Goal: Task Accomplishment & Management: Use online tool/utility

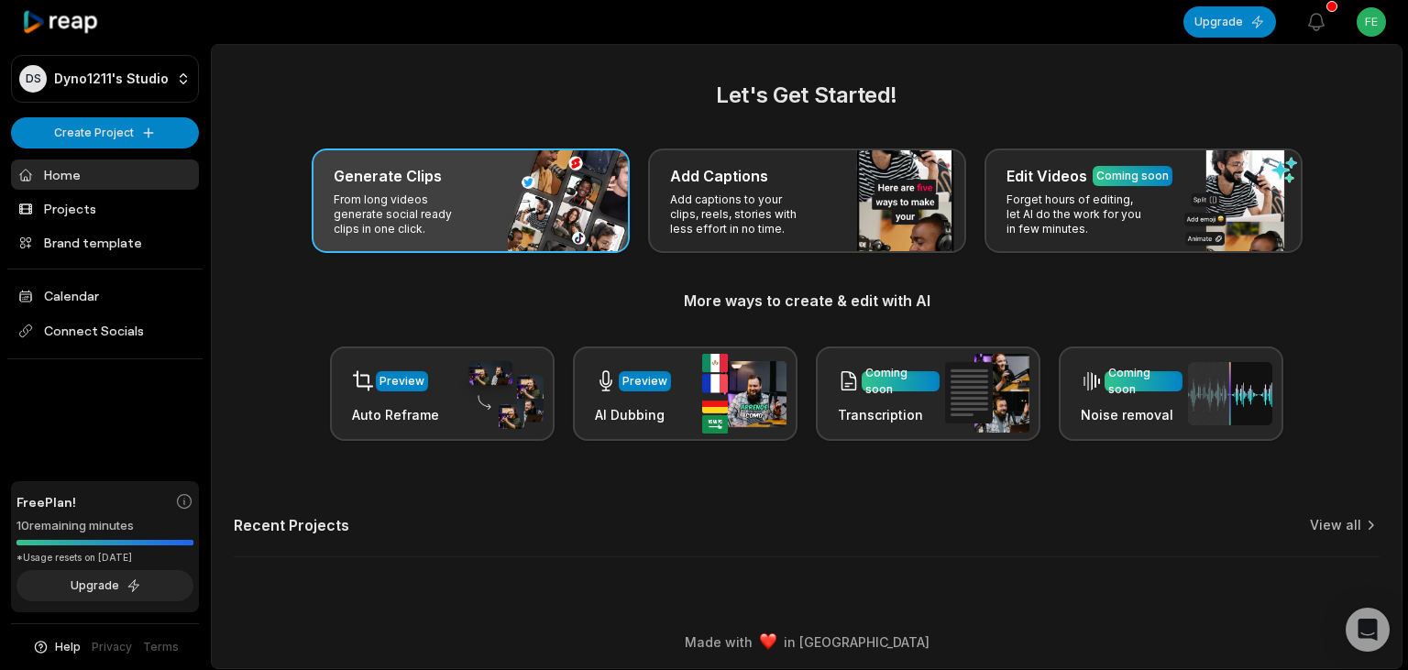
click at [482, 225] on div "Generate Clips From long videos generate social ready clips in one click." at bounding box center [471, 200] width 318 height 104
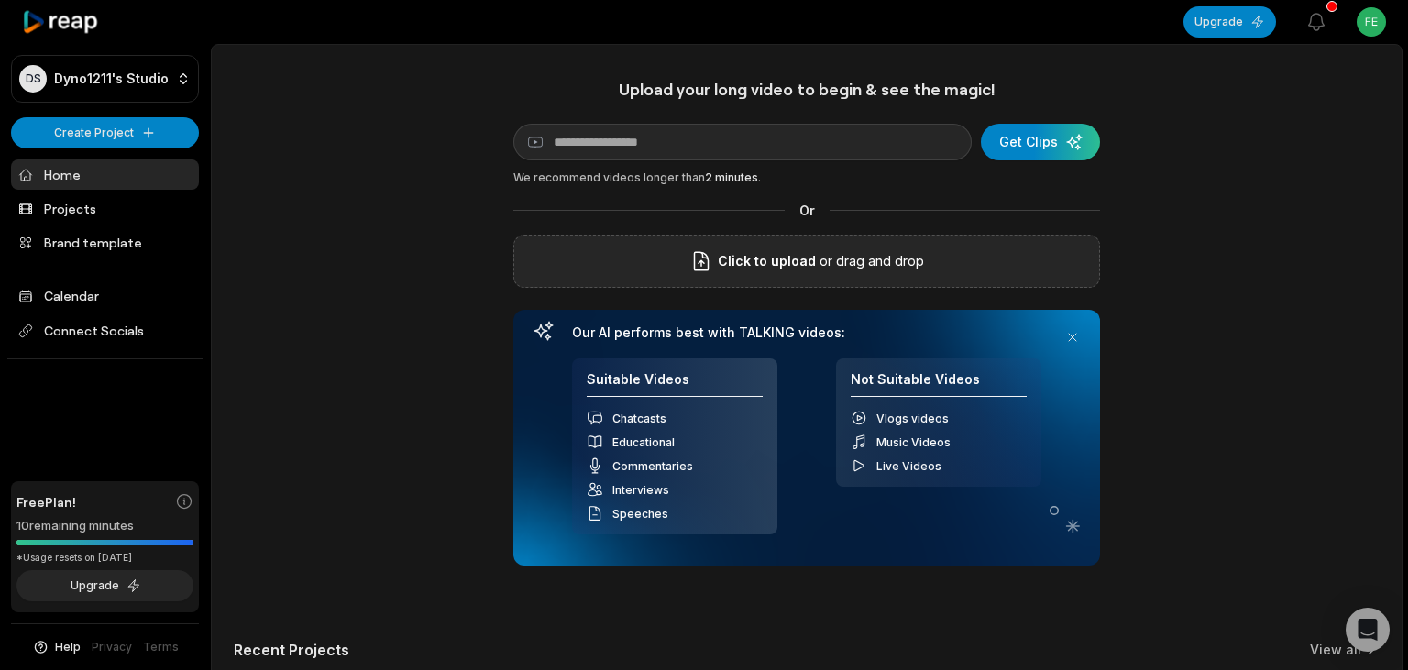
click at [717, 277] on div "Click to upload or drag and drop" at bounding box center [806, 261] width 587 height 53
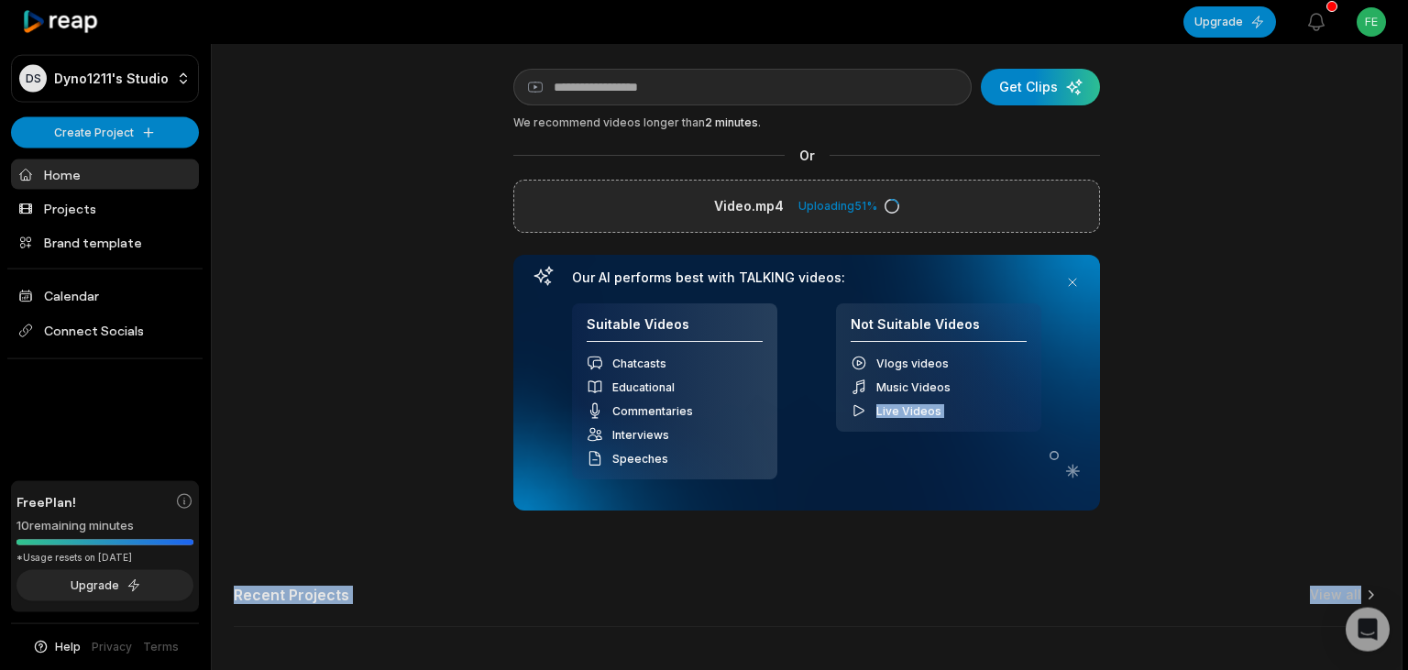
scroll to position [128, 0]
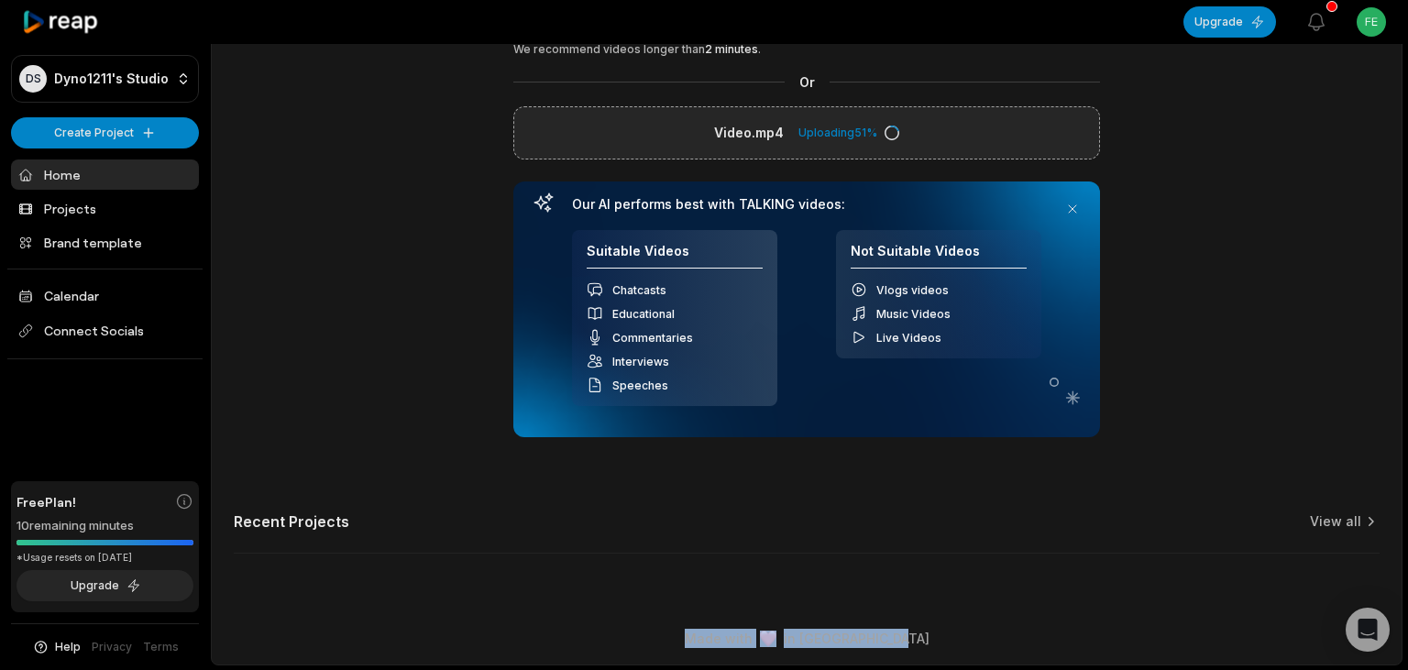
drag, startPoint x: 574, startPoint y: 330, endPoint x: 1047, endPoint y: 713, distance: 608.7
click at [1047, 542] on html "DS Dyno1211's Studio Create Project Home Projects Brand template Calendar Conne…" at bounding box center [704, 207] width 1408 height 670
click at [1079, 478] on div "Upload your long video to begin & see the magic! YouTube link Get Clips We reco…" at bounding box center [807, 263] width 1190 height 625
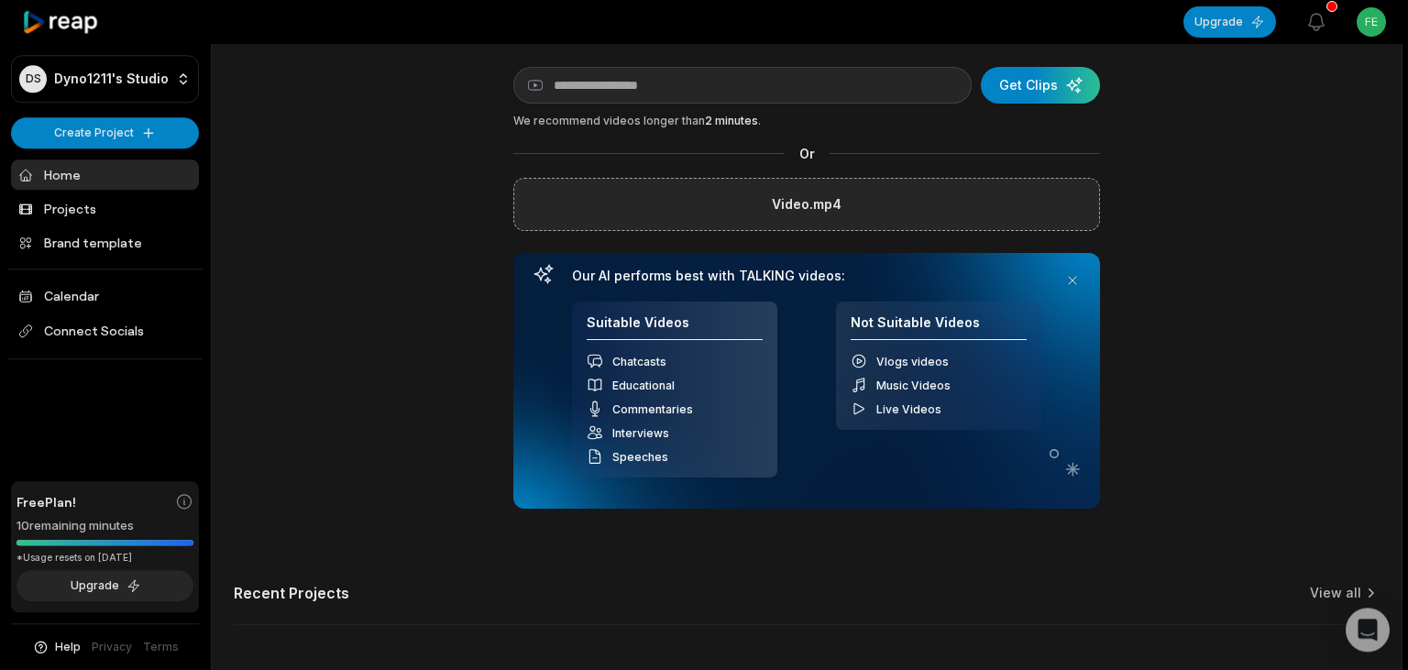
scroll to position [0, 0]
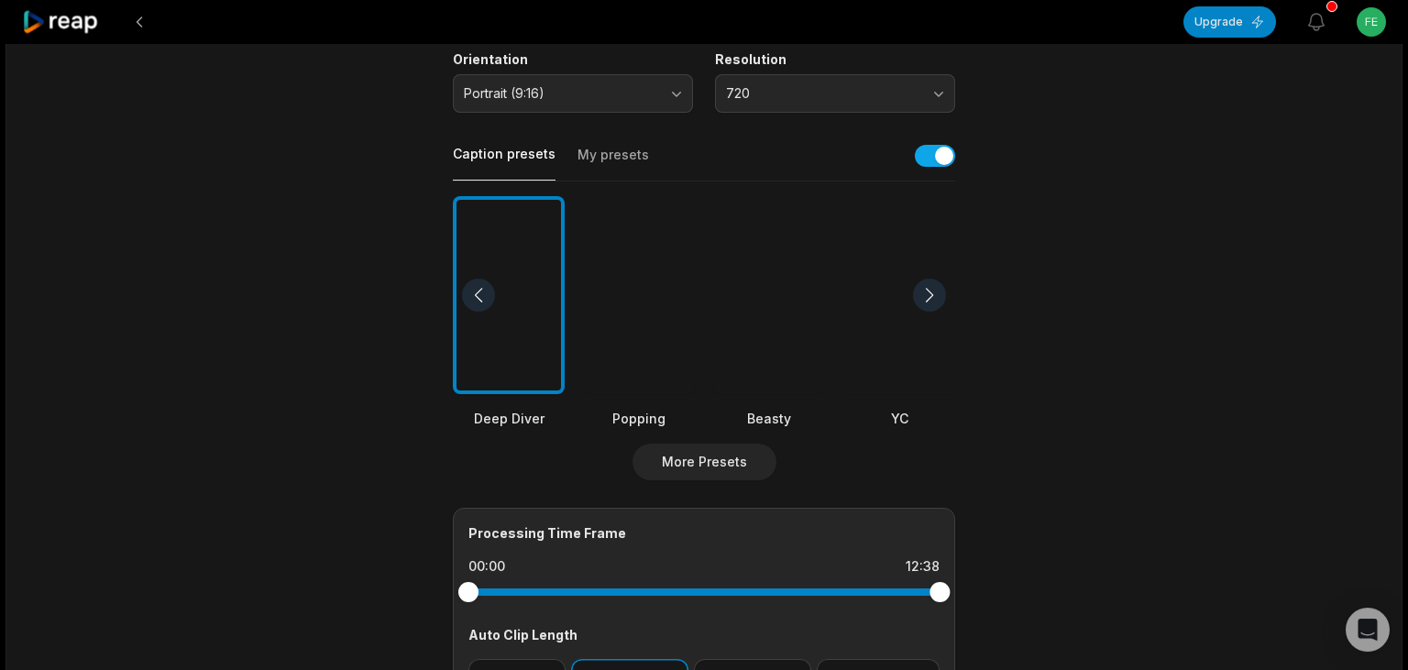
scroll to position [339, 0]
drag, startPoint x: 940, startPoint y: 589, endPoint x: 872, endPoint y: 599, distance: 68.6
click at [872, 599] on div at bounding box center [703, 590] width 471 height 33
click at [913, 334] on div at bounding box center [899, 293] width 112 height 199
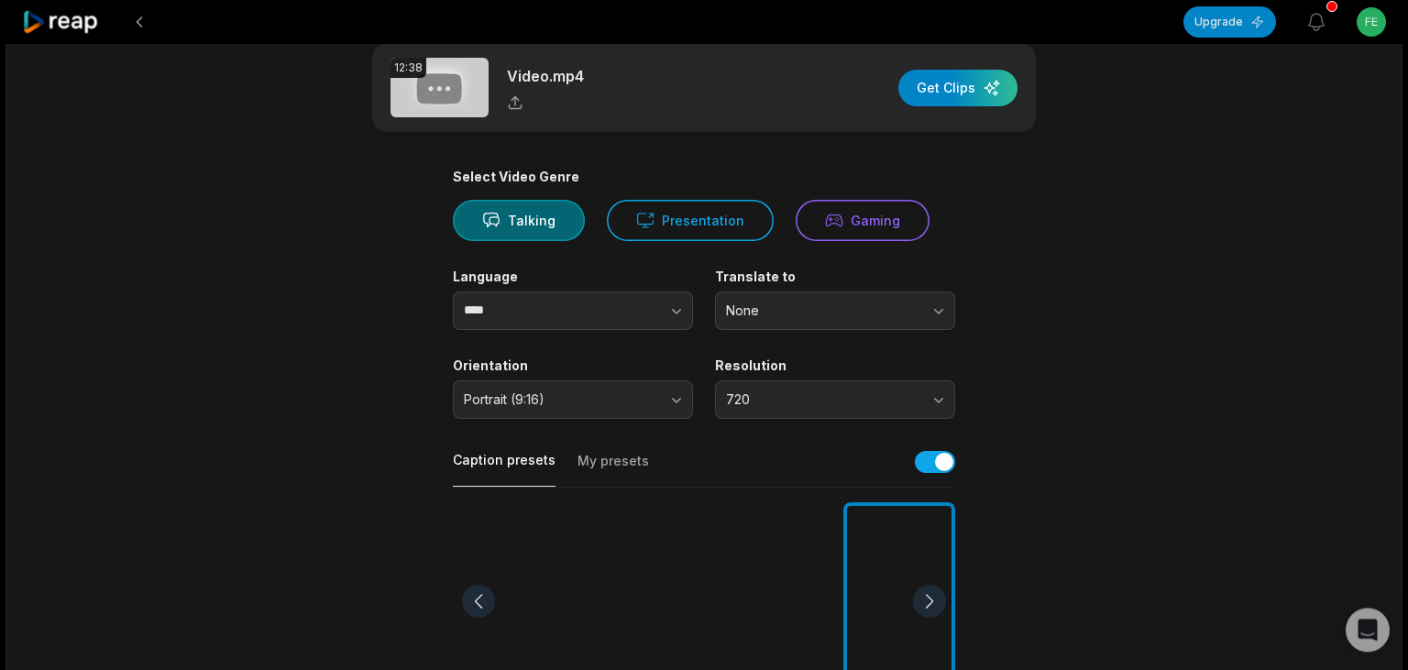
scroll to position [0, 0]
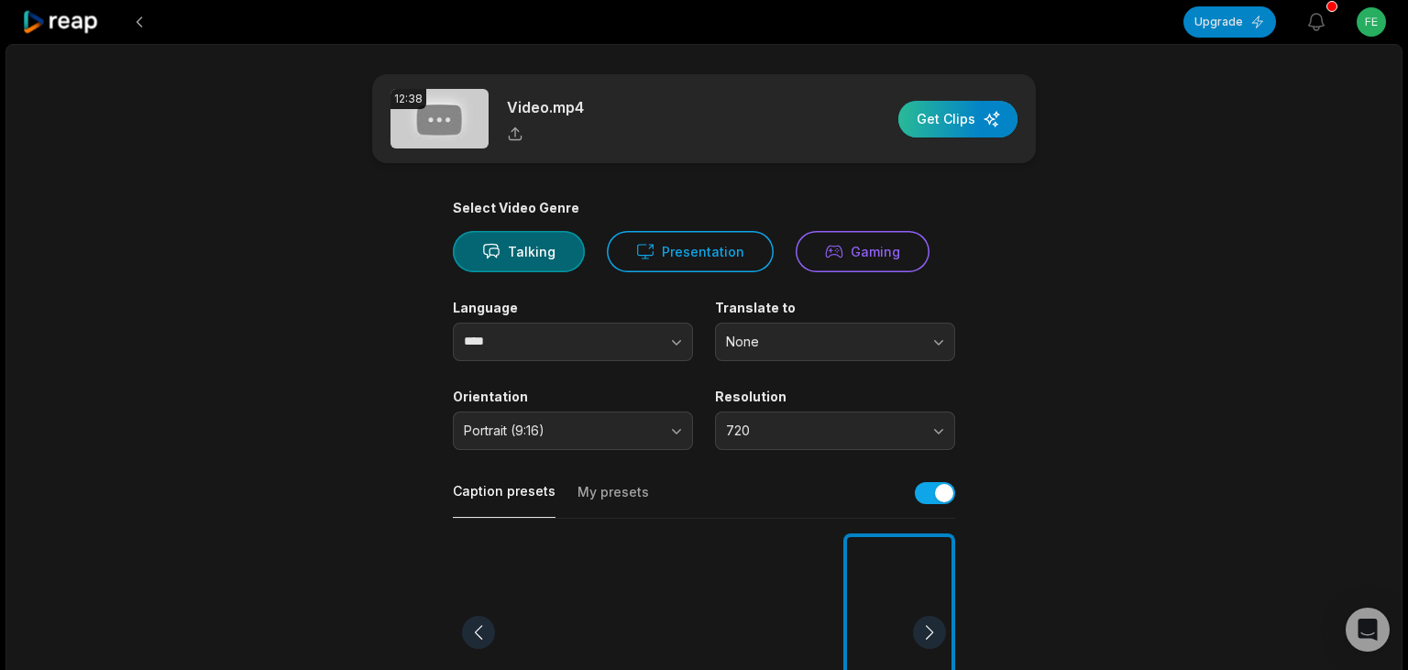
click at [977, 117] on div "button" at bounding box center [957, 119] width 119 height 37
click at [955, 117] on div "button" at bounding box center [957, 119] width 119 height 37
click at [517, 132] on icon at bounding box center [515, 134] width 16 height 16
click at [973, 108] on div "button" at bounding box center [957, 119] width 119 height 37
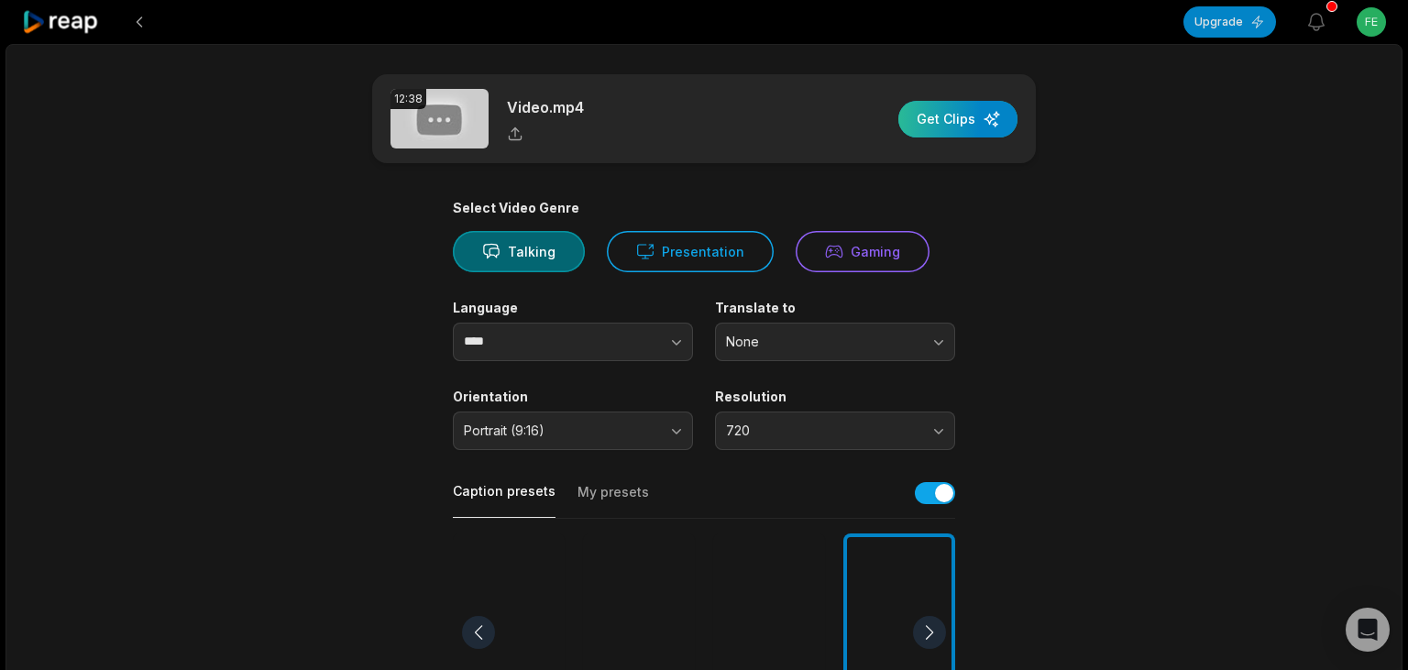
click at [973, 108] on div "button" at bounding box center [957, 119] width 119 height 37
click at [1368, 500] on div "12:38 Video.mp4 Get Clips Select Video Genre Talking Presentation Gaming Langua…" at bounding box center [703, 679] width 1397 height 1271
click at [1146, 220] on main "12:38 Video.mp4 Get Clips Select Video Genre Talking Presentation Gaming Langua…" at bounding box center [703, 631] width 887 height 1115
click at [962, 111] on div "button" at bounding box center [957, 119] width 119 height 37
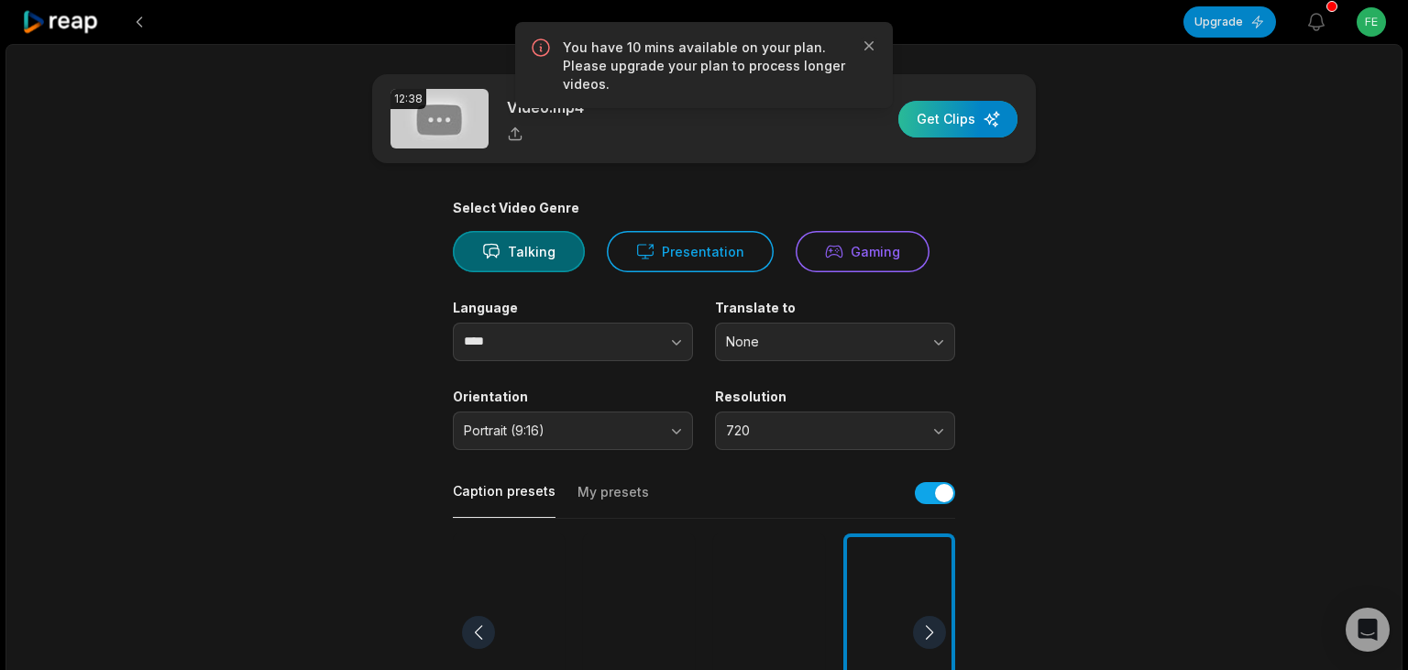
click at [962, 111] on div "button" at bounding box center [957, 119] width 119 height 37
click at [869, 40] on icon "button" at bounding box center [869, 46] width 18 height 18
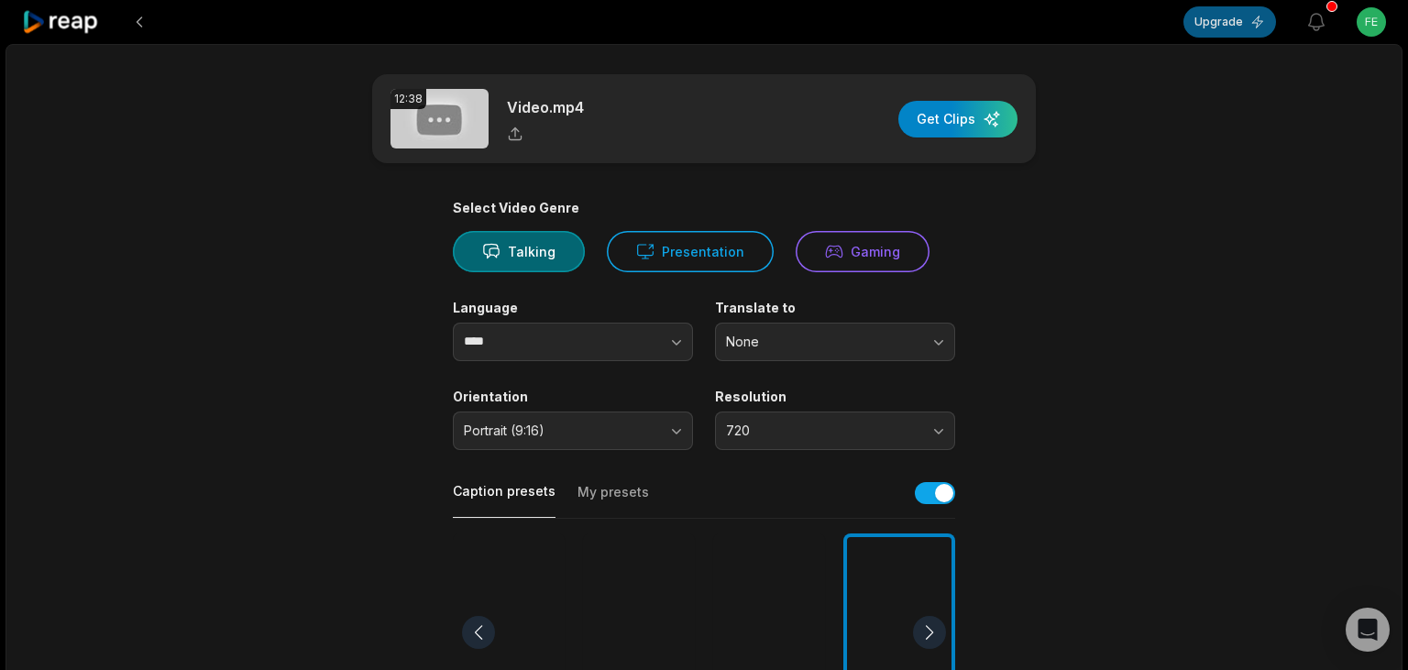
click at [1234, 25] on button "Upgrade" at bounding box center [1229, 21] width 93 height 31
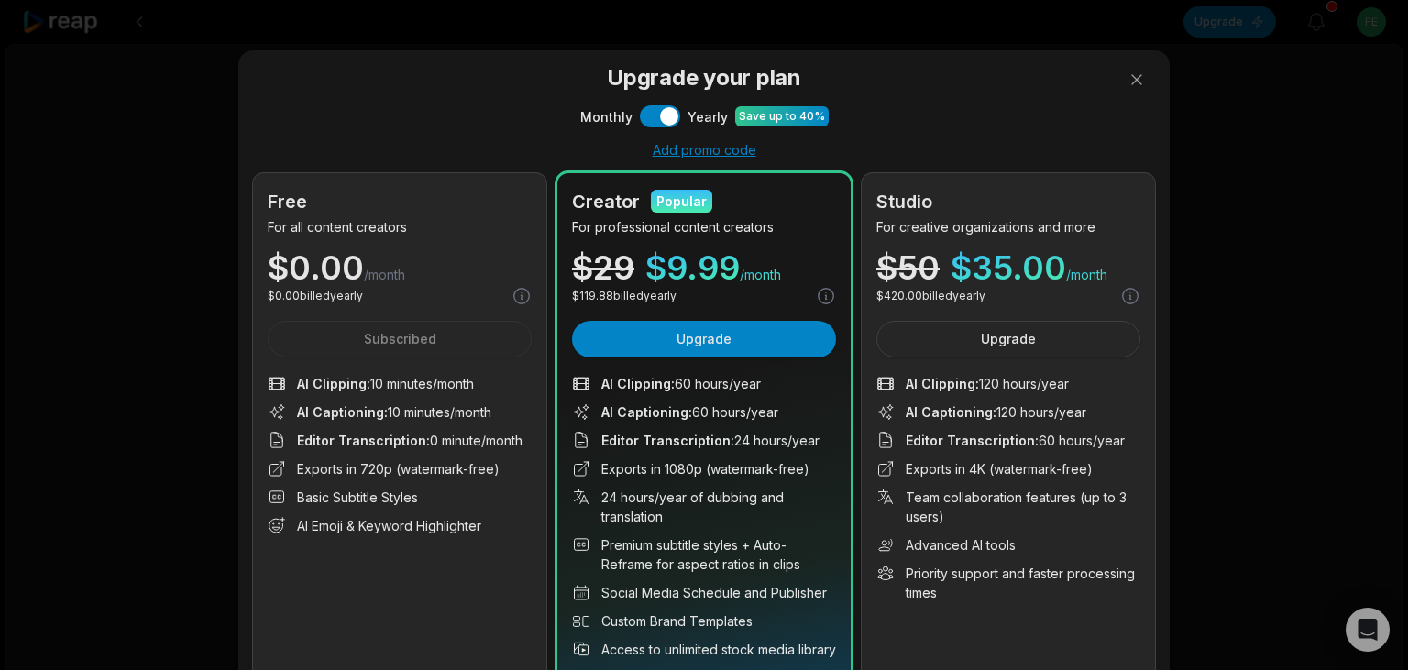
click at [1367, 48] on div "Upgrade your plan Monthly Use setting Yearly Save up to 40% Add promo code Free…" at bounding box center [704, 387] width 1408 height 774
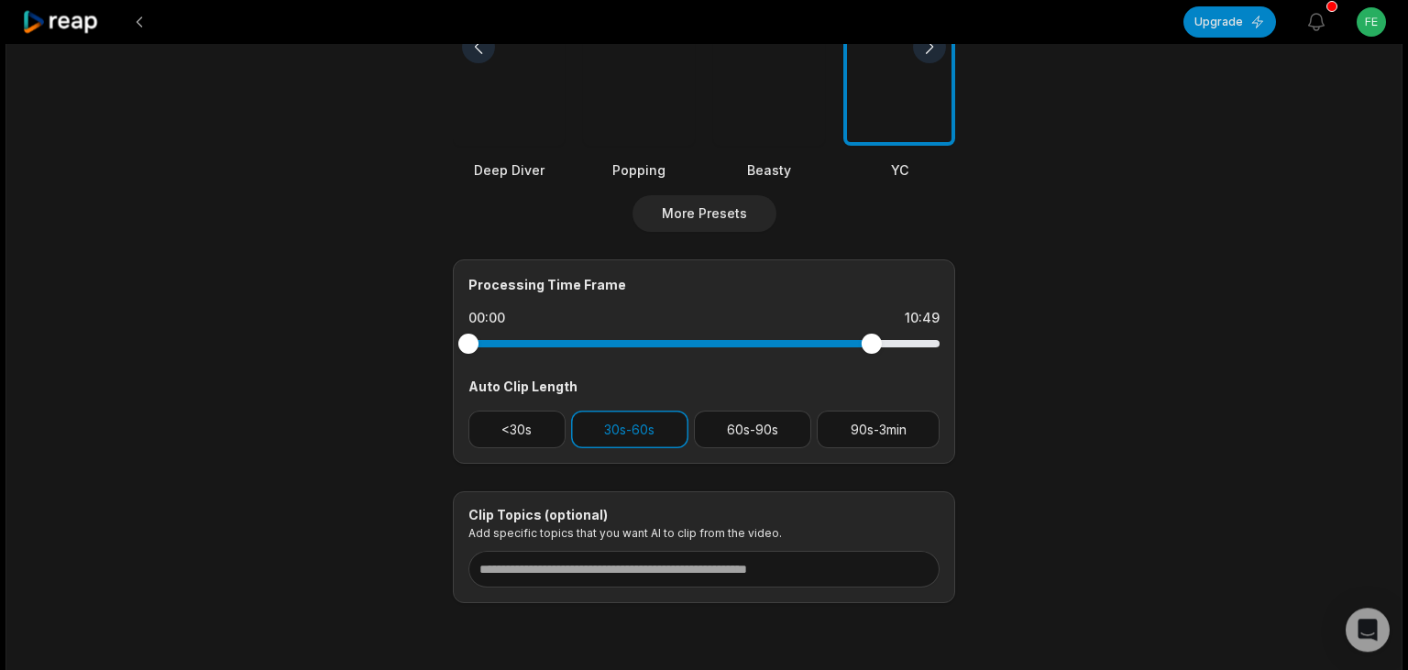
scroll to position [585, 0]
click at [861, 346] on div at bounding box center [703, 344] width 471 height 33
click at [849, 346] on div at bounding box center [703, 344] width 471 height 7
click at [838, 344] on div at bounding box center [703, 344] width 471 height 7
click at [848, 345] on div at bounding box center [848, 345] width 20 height 20
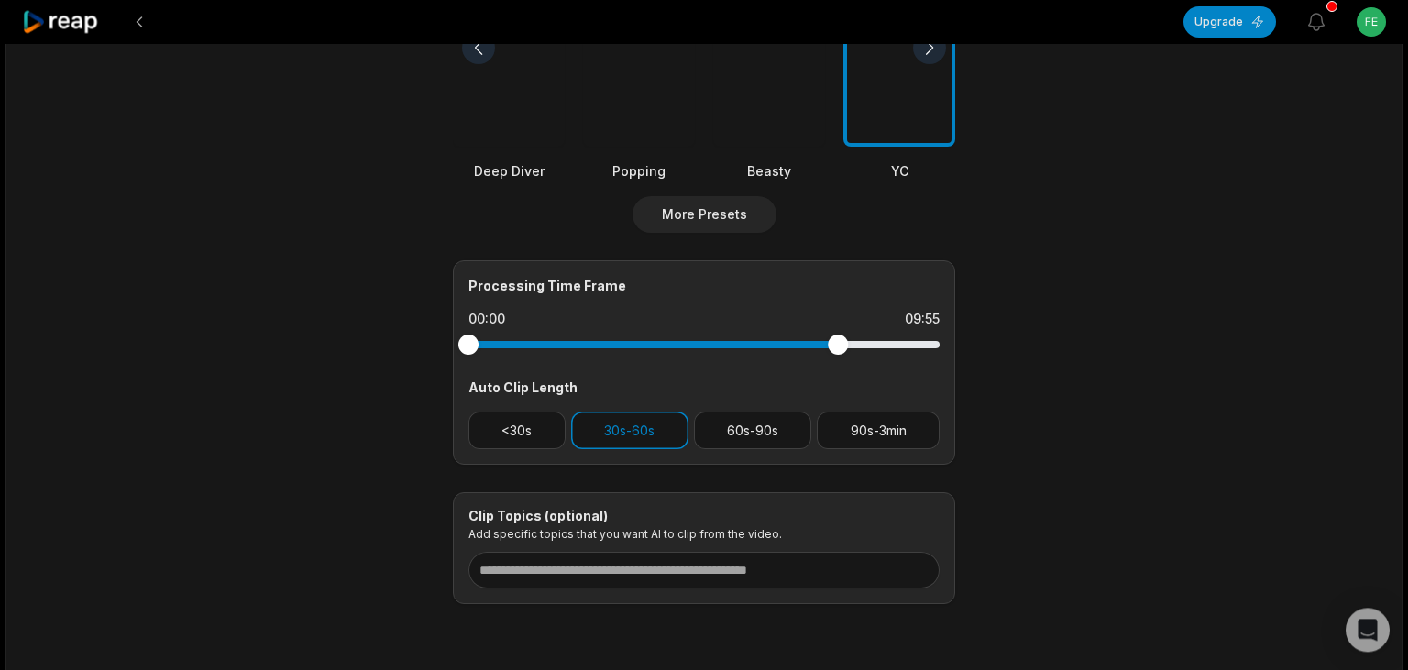
click at [838, 345] on div at bounding box center [703, 344] width 471 height 7
click at [851, 343] on div at bounding box center [703, 344] width 471 height 7
click at [840, 342] on div at bounding box center [703, 344] width 471 height 7
click at [851, 344] on div at bounding box center [703, 344] width 471 height 7
click at [843, 343] on div at bounding box center [851, 345] width 20 height 20
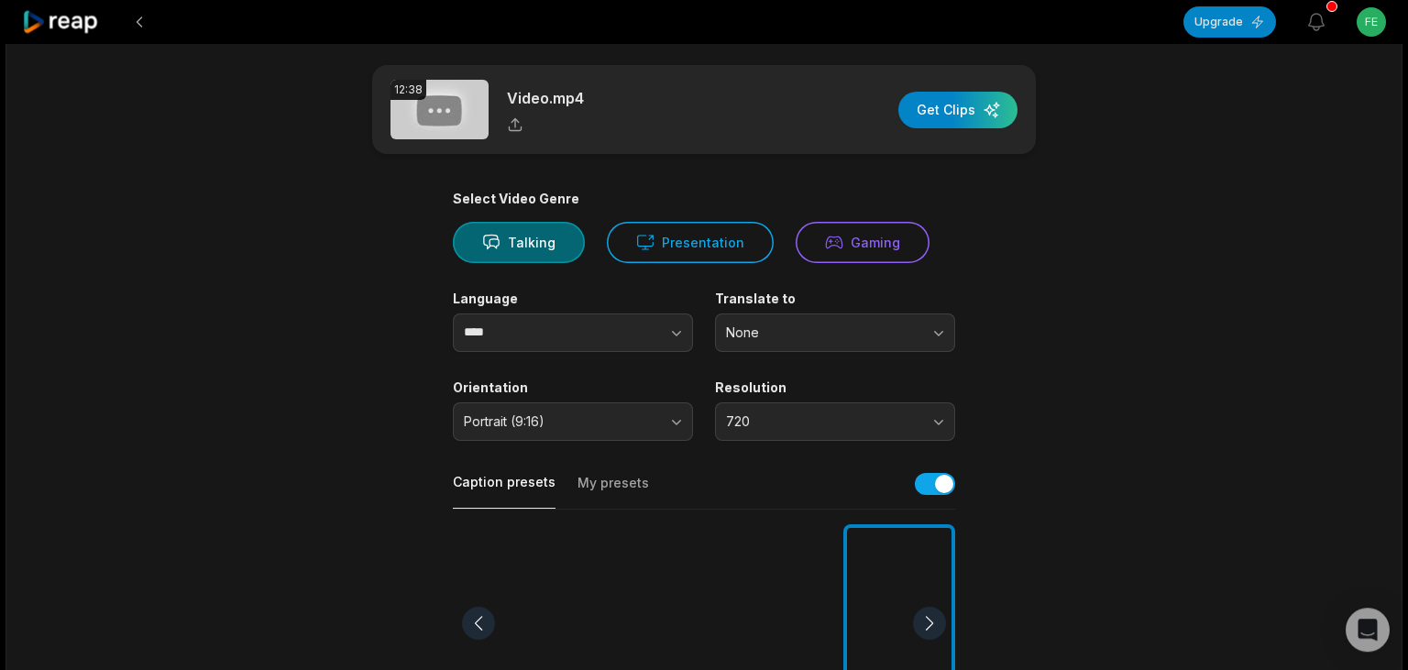
scroll to position [0, 0]
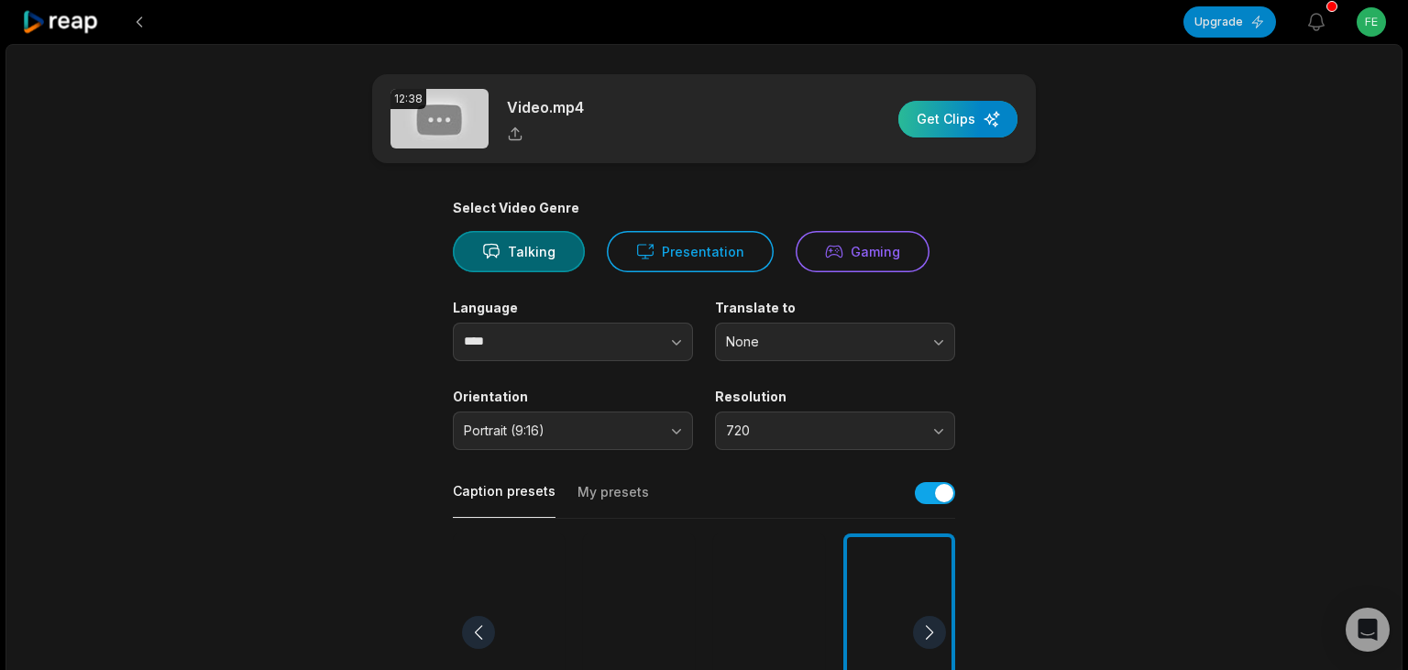
click at [970, 117] on div "button" at bounding box center [957, 119] width 119 height 37
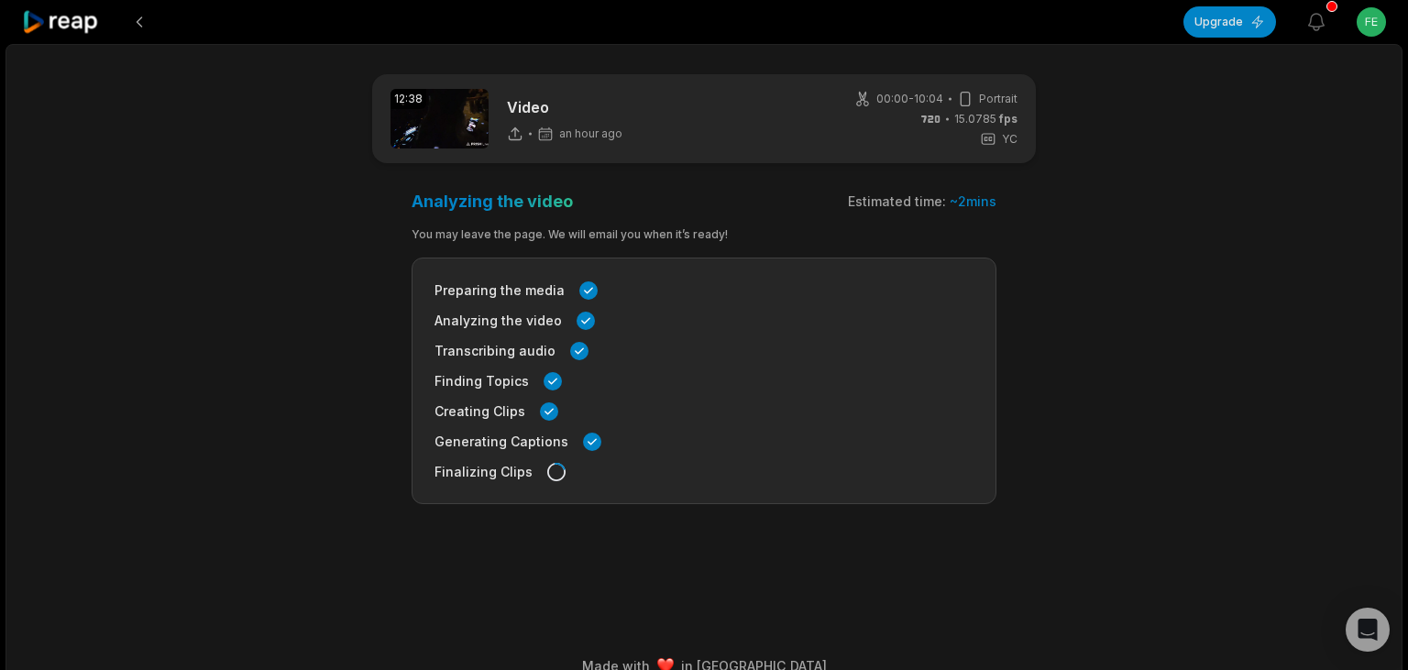
scroll to position [27, 0]
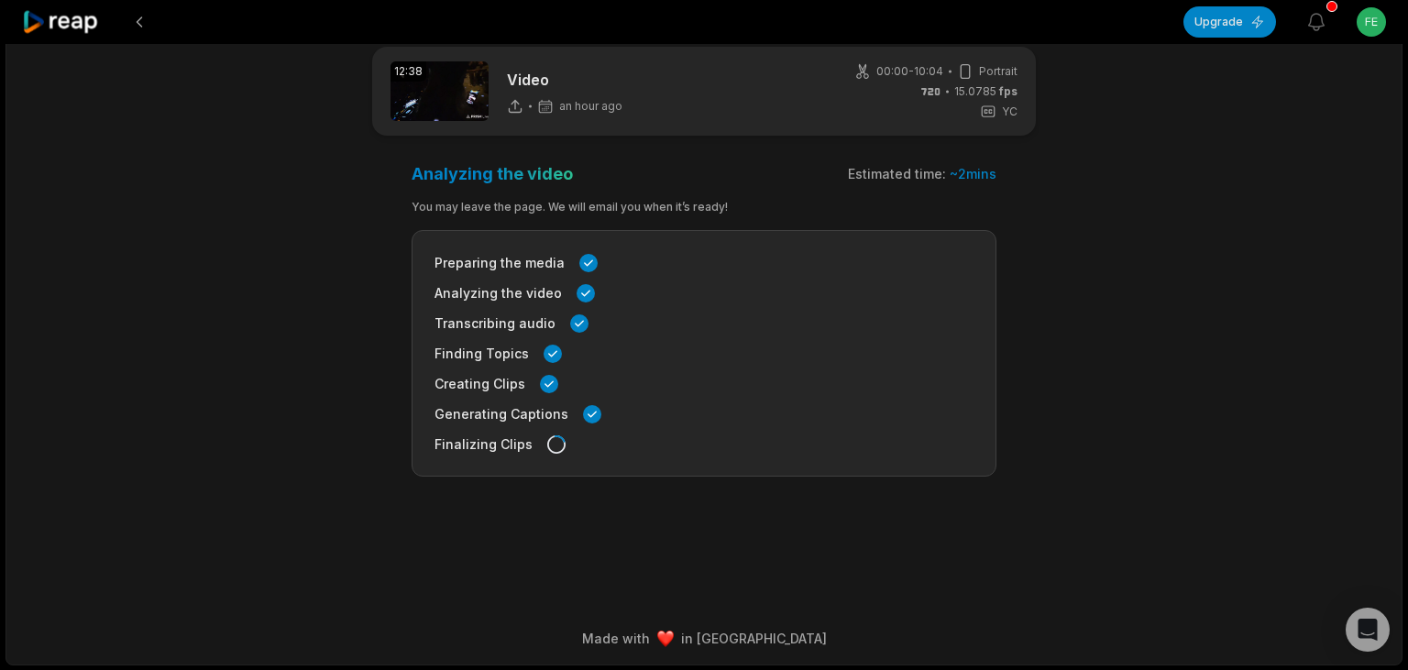
click at [514, 104] on icon at bounding box center [515, 106] width 16 height 16
click at [572, 277] on div "Preparing the media Analyzing the video Transcribing audio Finding Topics Creat…" at bounding box center [704, 353] width 585 height 247
click at [143, 28] on button at bounding box center [139, 21] width 33 height 33
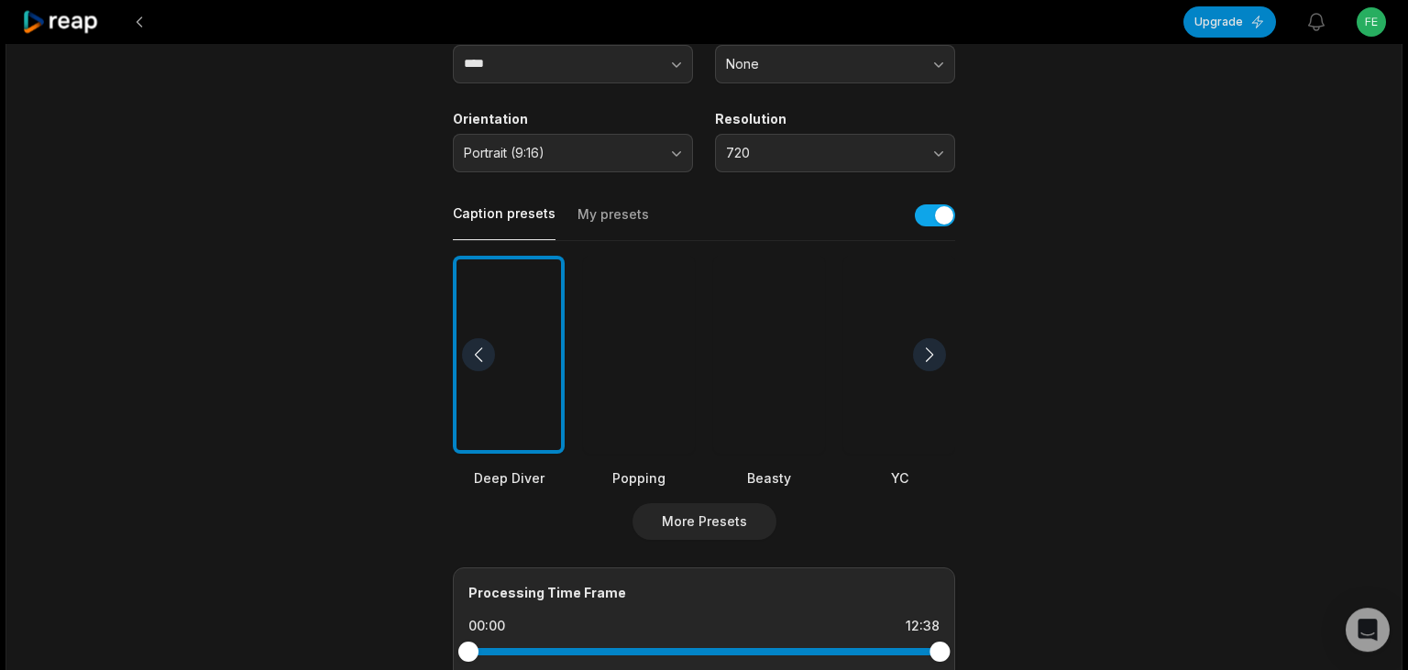
scroll to position [649, 0]
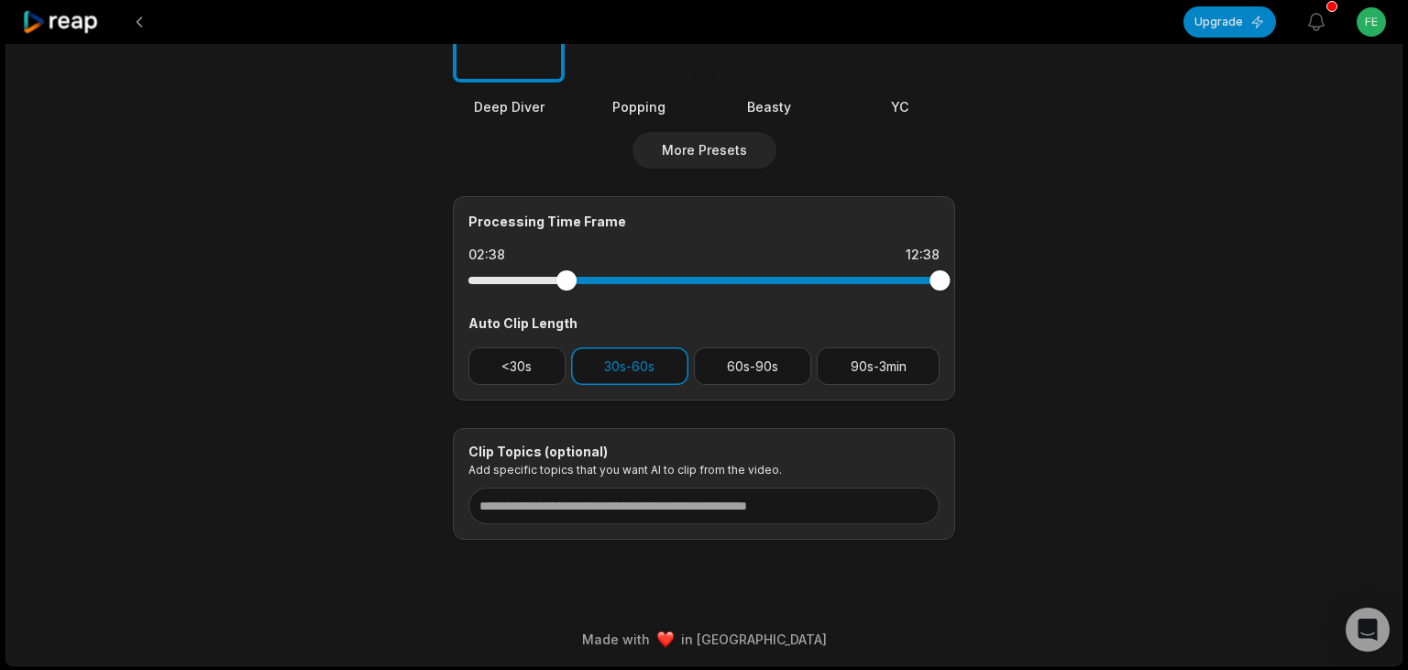
drag, startPoint x: 471, startPoint y: 277, endPoint x: 566, endPoint y: 288, distance: 96.0
click at [566, 288] on div at bounding box center [566, 280] width 20 height 20
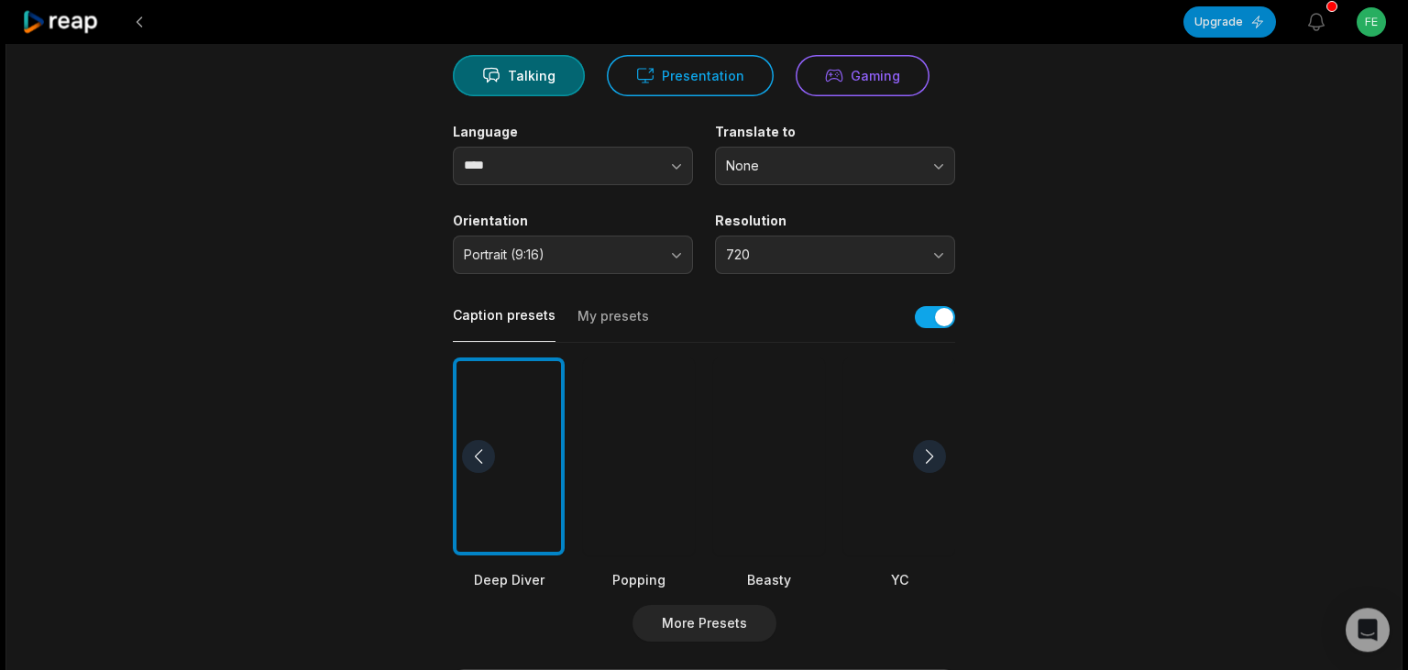
scroll to position [205, 0]
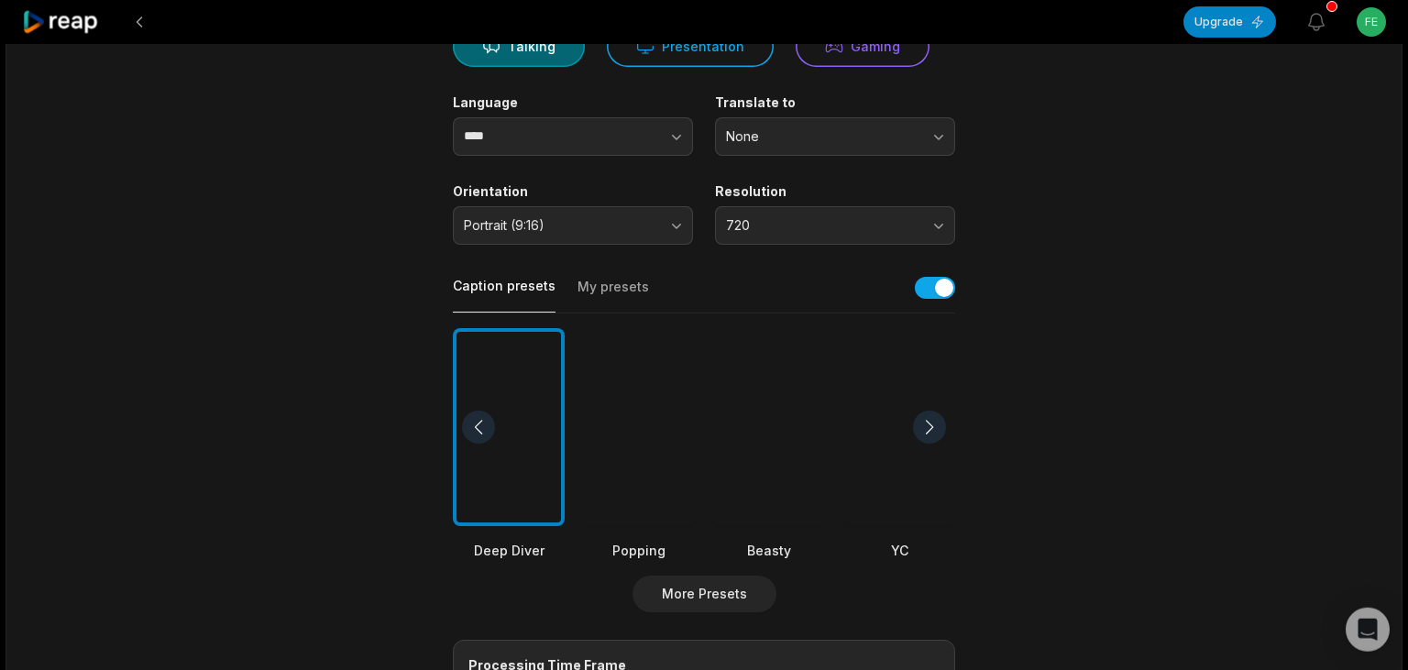
click at [789, 466] on div at bounding box center [769, 427] width 112 height 199
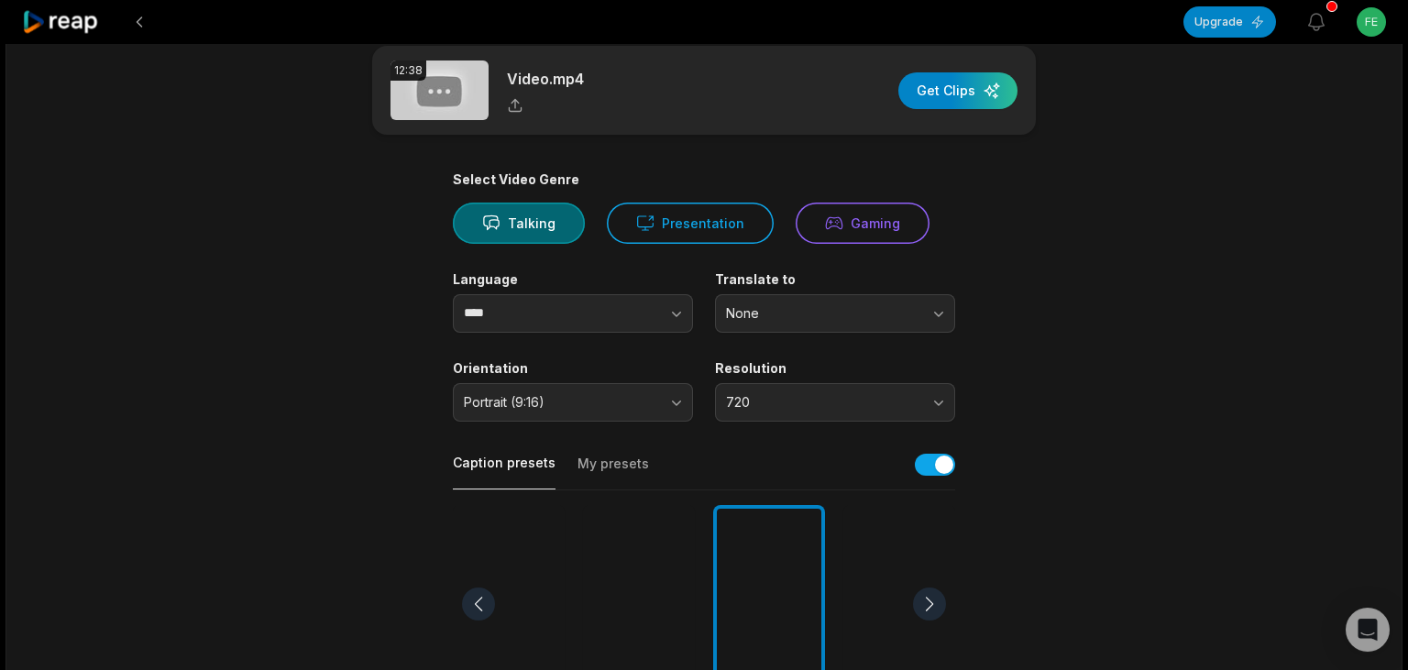
scroll to position [0, 0]
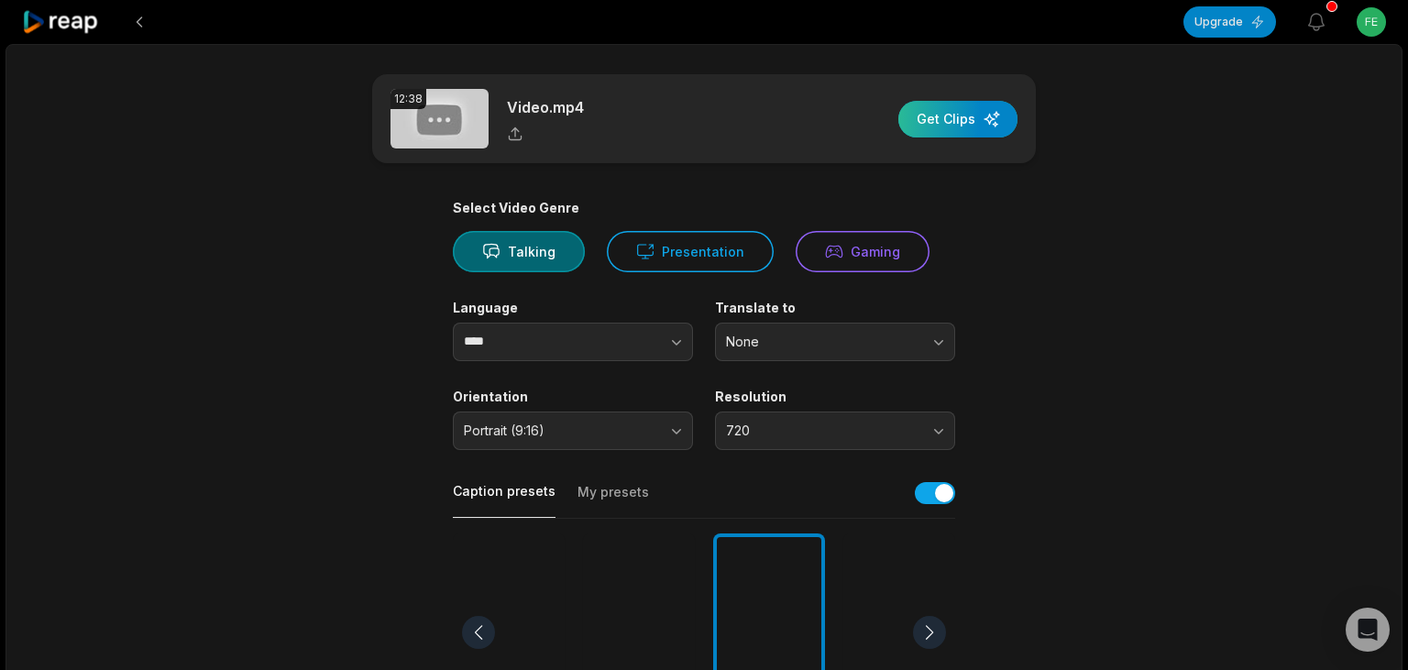
click at [978, 122] on div "button" at bounding box center [957, 119] width 119 height 37
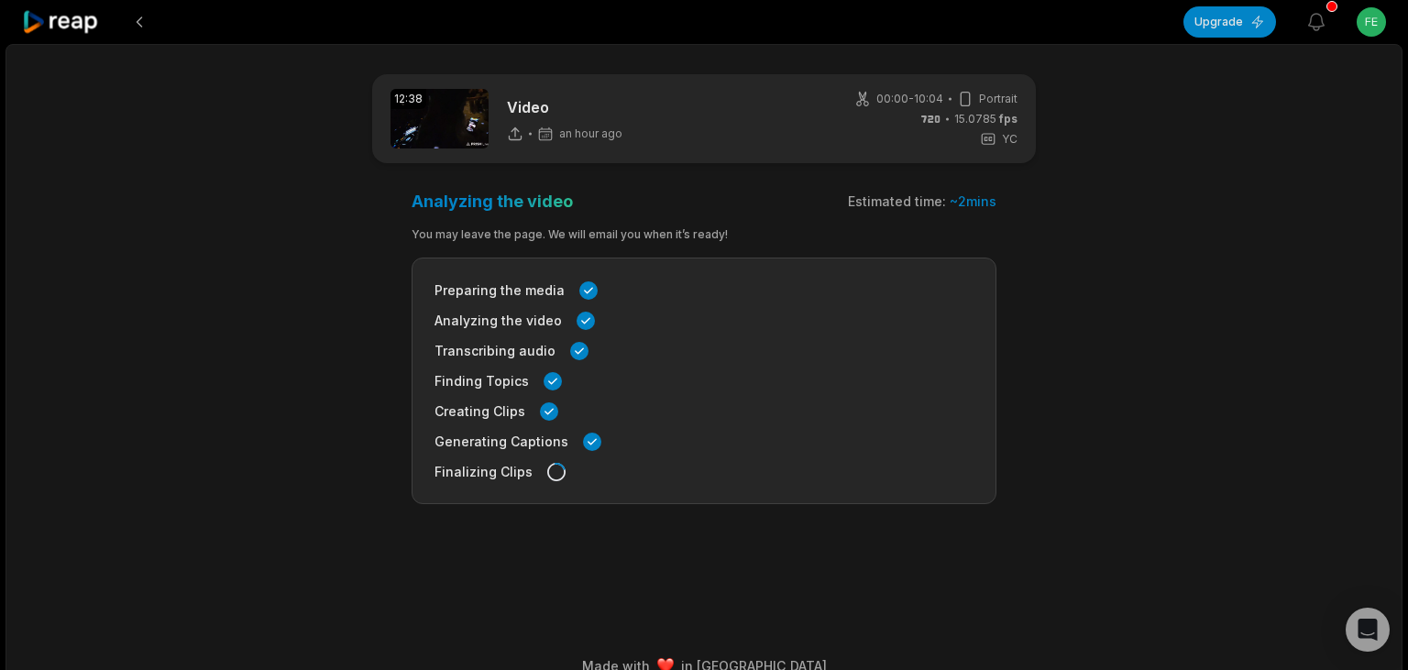
scroll to position [27, 0]
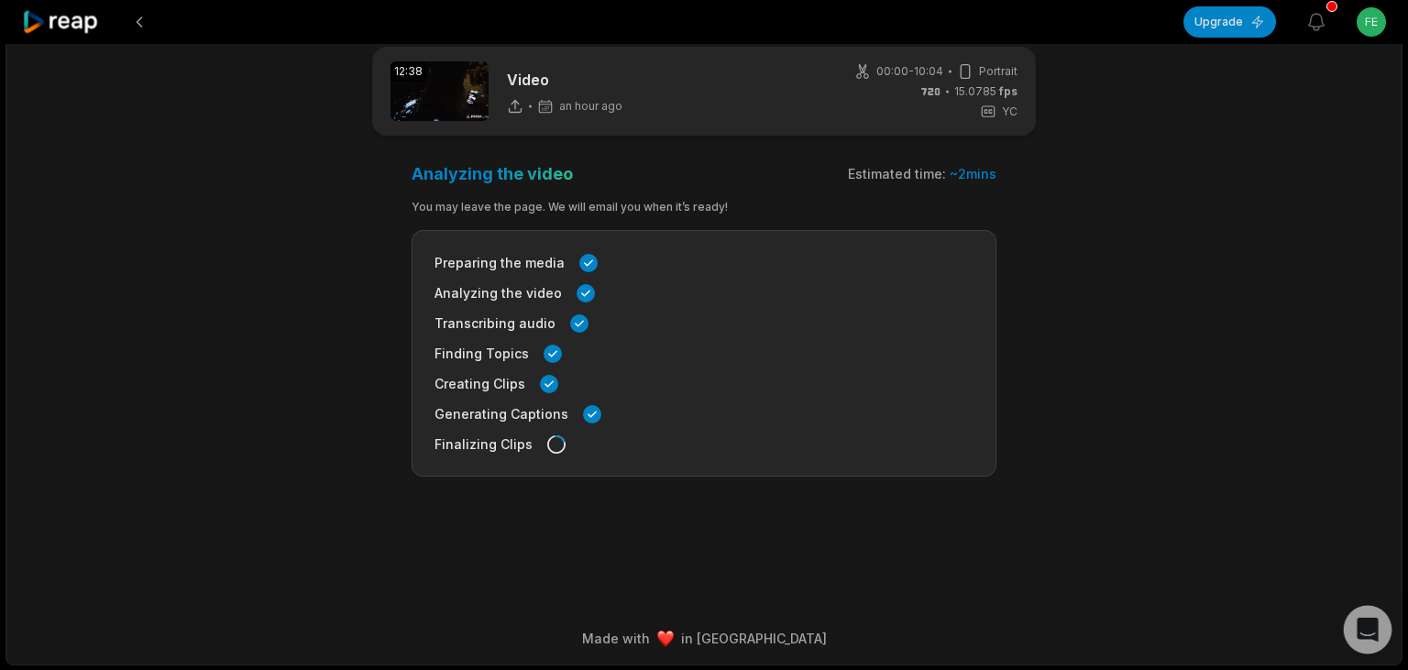
click at [1366, 621] on icon "Open Intercom Messenger" at bounding box center [1367, 630] width 21 height 24
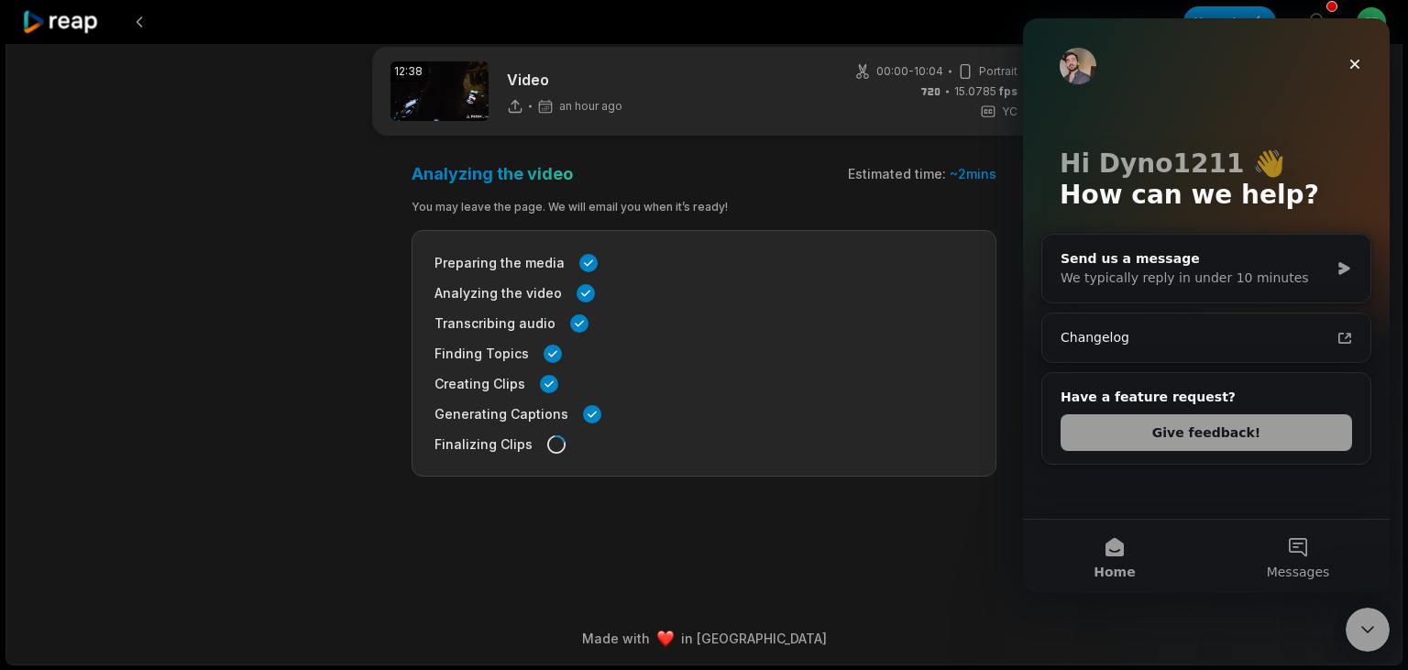
scroll to position [0, 0]
click at [1270, 346] on div "Changelog" at bounding box center [1206, 338] width 313 height 34
click at [1155, 241] on div "Send us a message We typically reply in under 10 minutes" at bounding box center [1206, 269] width 328 height 68
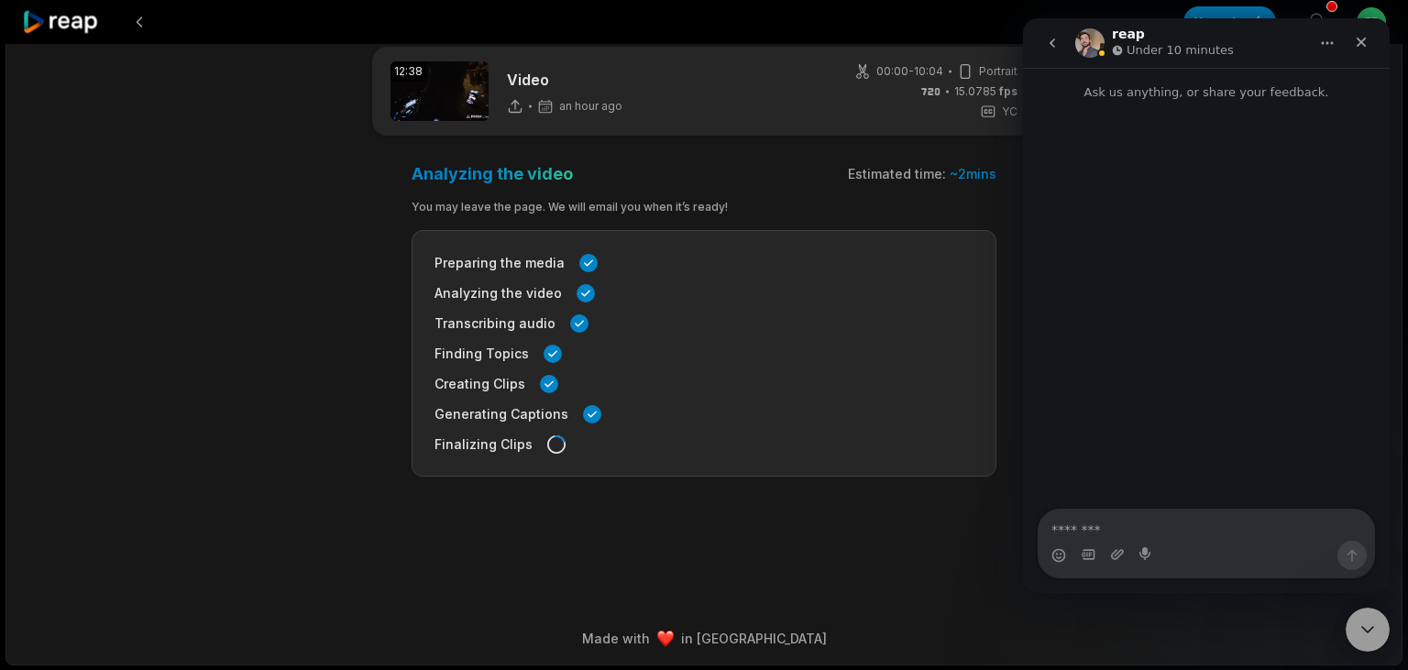
click at [1130, 525] on textarea "Message…" at bounding box center [1206, 525] width 335 height 31
type textarea "**********"
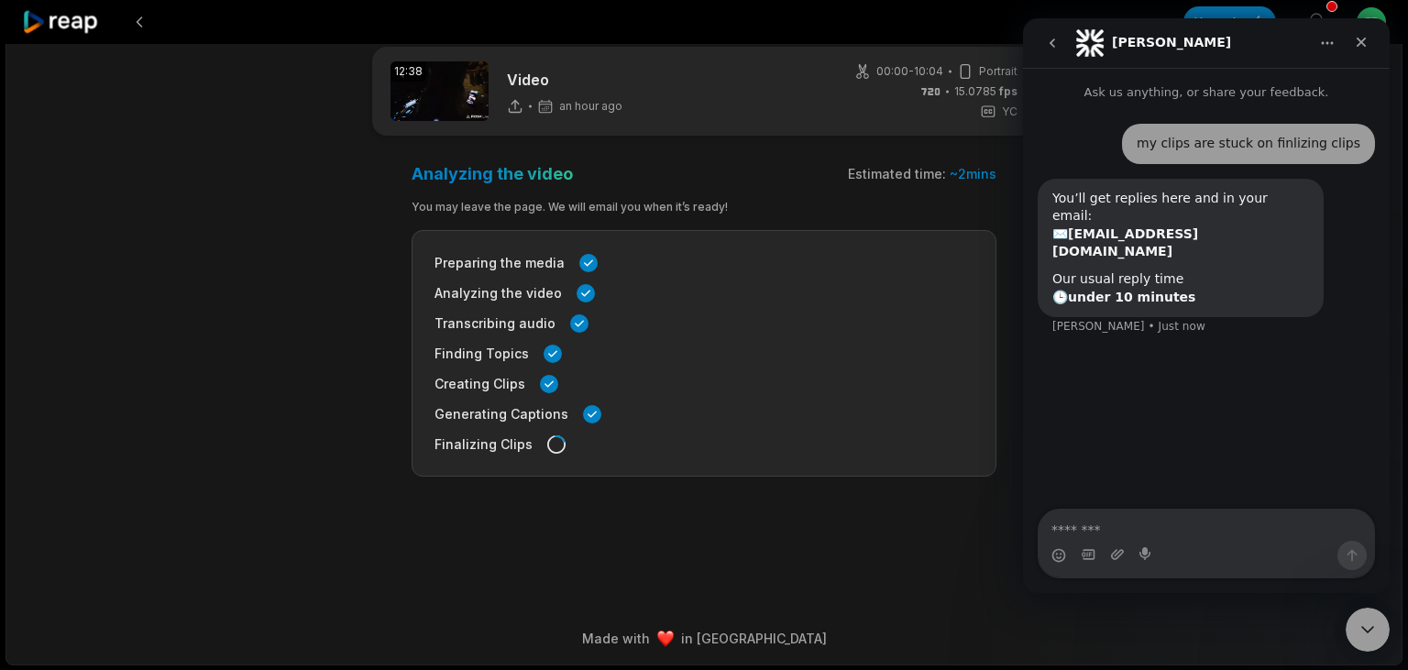
click at [907, 581] on div "12:38 Video an hour ago 00:00 - 10:04 Portrait 15.0785 fps YC Analyzing the vid…" at bounding box center [703, 340] width 1397 height 649
click at [1357, 49] on div "Close" at bounding box center [1361, 42] width 33 height 33
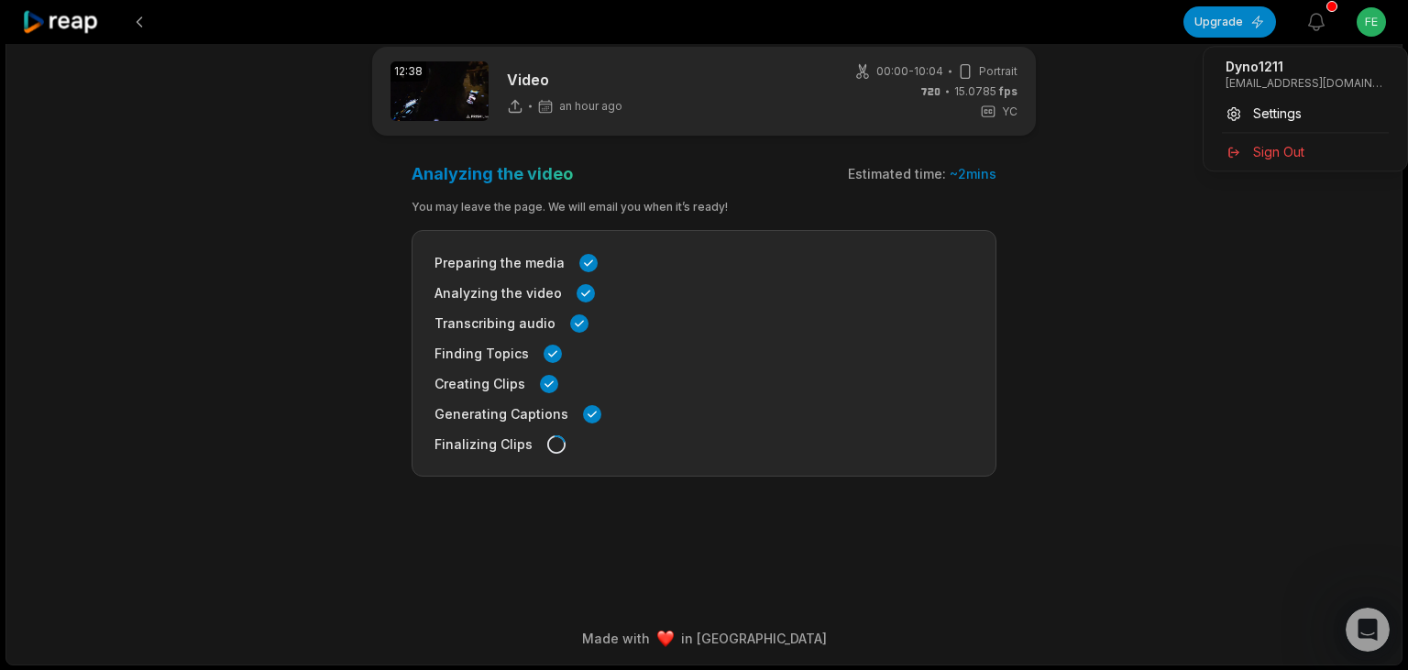
click at [1372, 38] on html "Upgrade View notifications Open user menu 12:38 Video an hour ago 00:00 - 10:04…" at bounding box center [704, 308] width 1408 height 670
click at [1314, 157] on div "Sign Out" at bounding box center [1305, 152] width 189 height 30
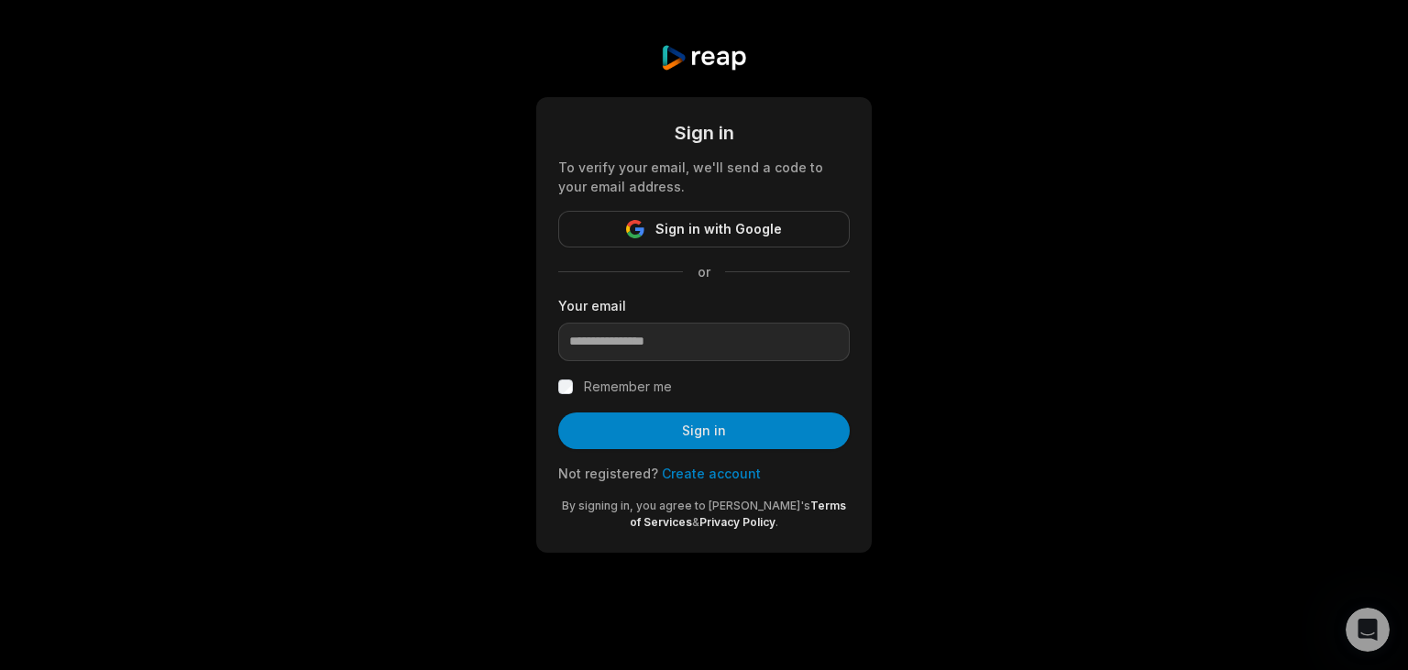
click at [718, 467] on link "Create account" at bounding box center [711, 474] width 99 height 16
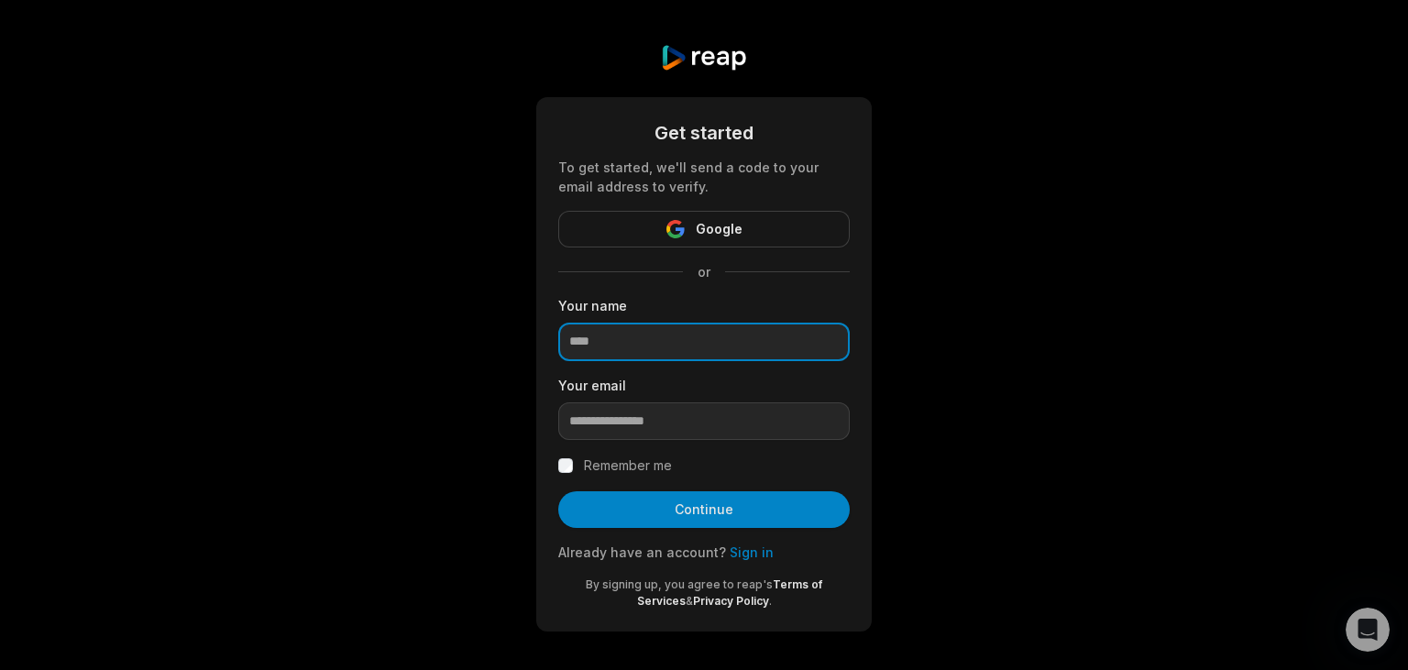
click at [730, 335] on input at bounding box center [703, 342] width 291 height 38
type input "*****"
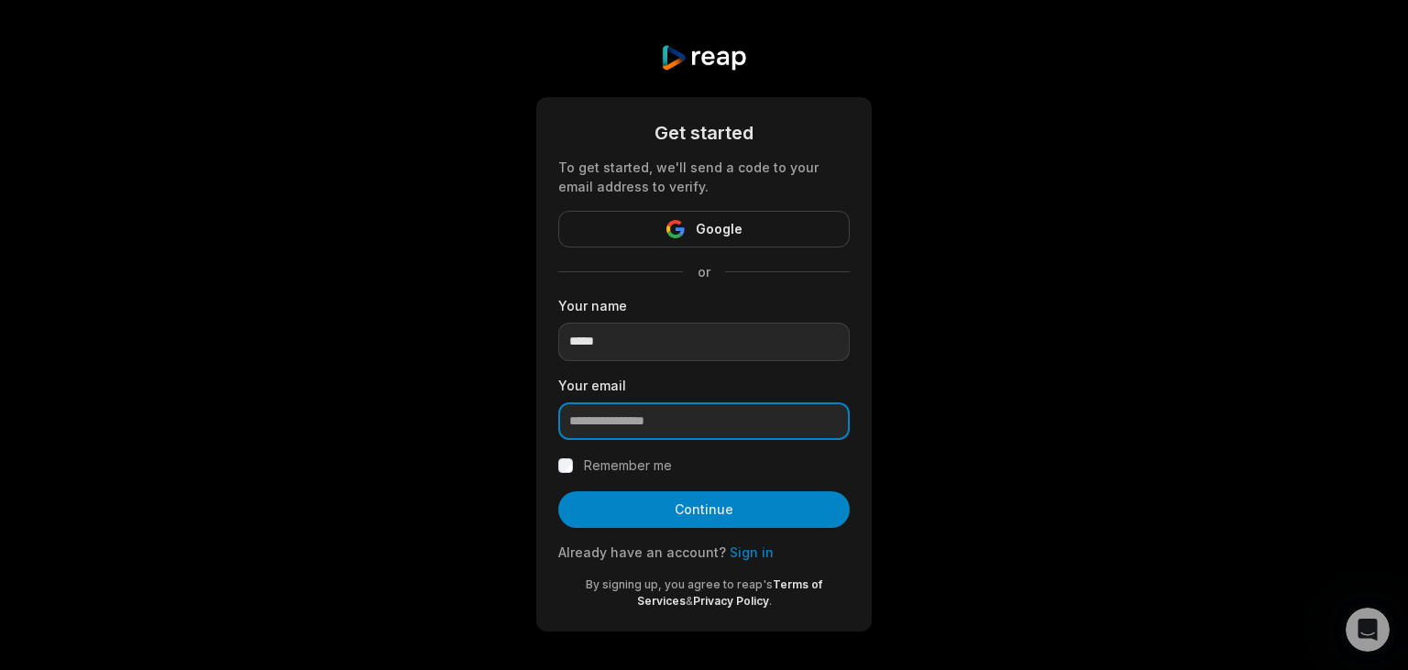
click at [755, 438] on input "email" at bounding box center [703, 421] width 291 height 38
paste input "**********"
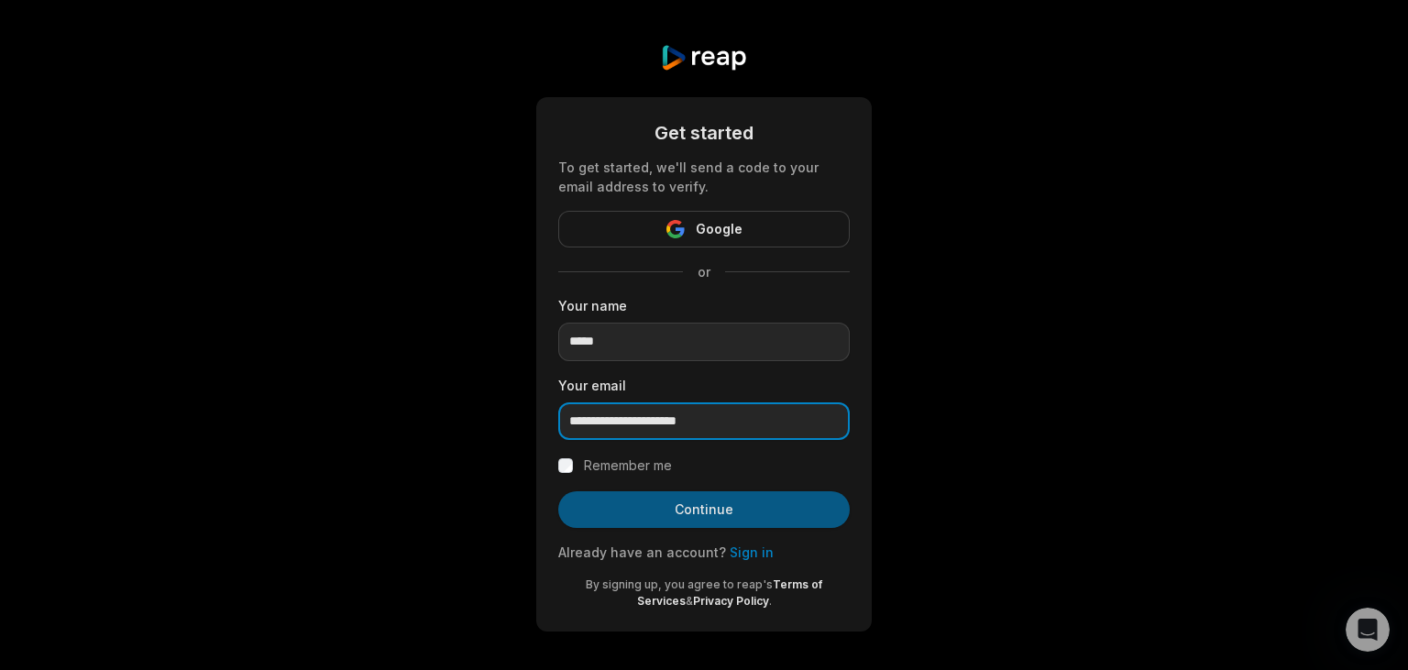
type input "**********"
click at [680, 509] on button "Continue" at bounding box center [703, 509] width 291 height 37
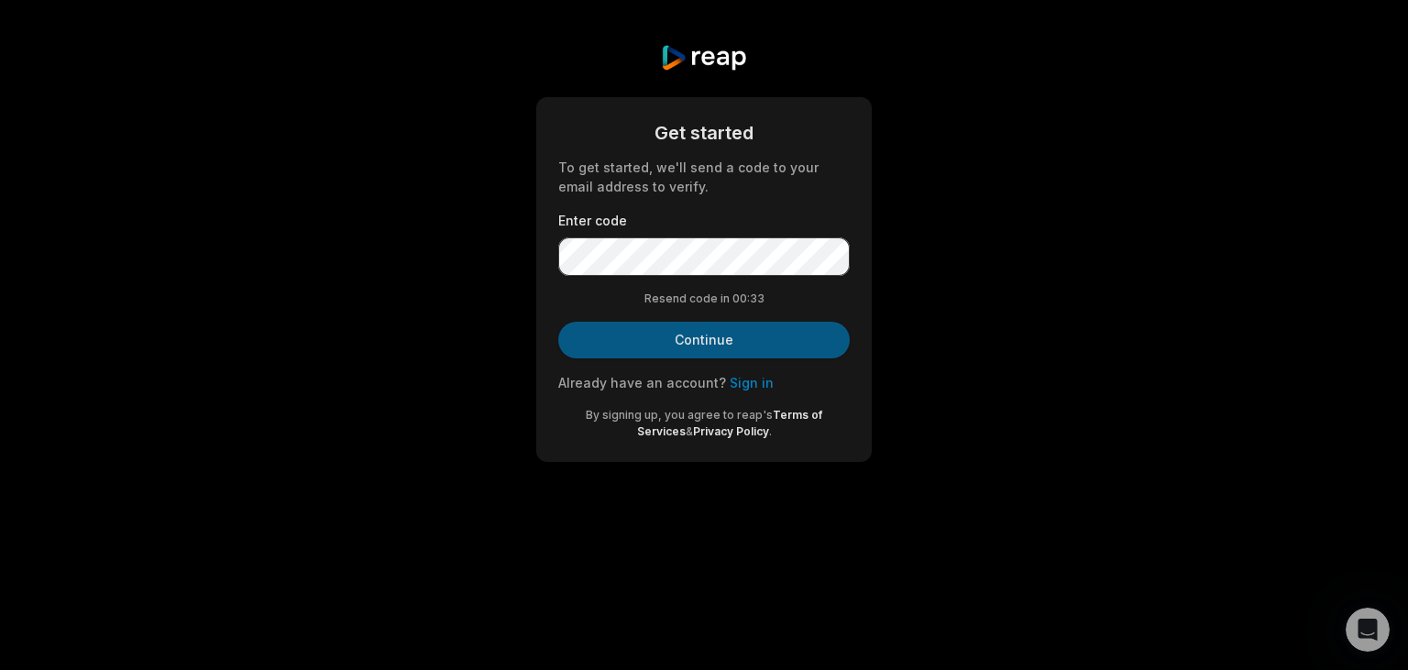
click at [705, 332] on button "Continue" at bounding box center [703, 340] width 291 height 37
